Goal: Task Accomplishment & Management: Manage account settings

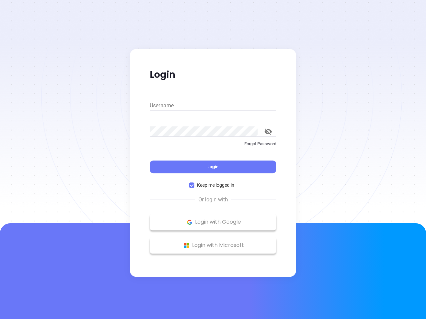
click at [213, 160] on div "Login" at bounding box center [213, 163] width 126 height 21
click at [213, 106] on input "Username" at bounding box center [213, 105] width 126 height 11
click at [268, 132] on icon "toggle password visibility" at bounding box center [267, 132] width 7 height 6
click at [213, 167] on span "Login" at bounding box center [212, 167] width 11 height 6
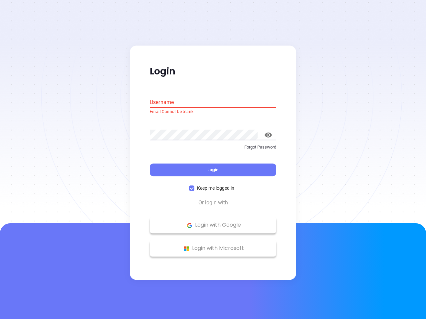
click at [213, 185] on span "Keep me logged in" at bounding box center [215, 188] width 43 height 7
click at [194, 186] on input "Keep me logged in" at bounding box center [191, 188] width 5 height 5
checkbox input "false"
click at [213, 222] on p "Login with Google" at bounding box center [213, 225] width 120 height 10
click at [213, 245] on p "Login with Microsoft" at bounding box center [213, 249] width 120 height 10
